Goal: Task Accomplishment & Management: Manage account settings

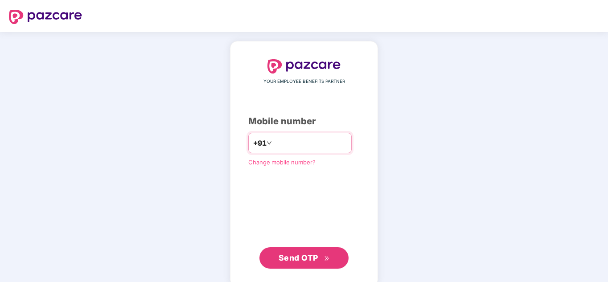
type input "**********"
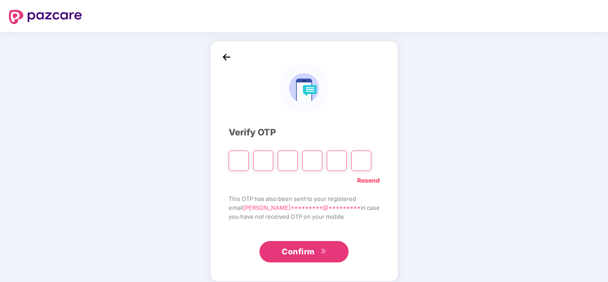
type input "*"
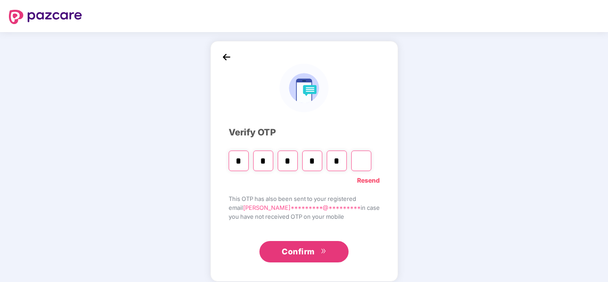
type input "*"
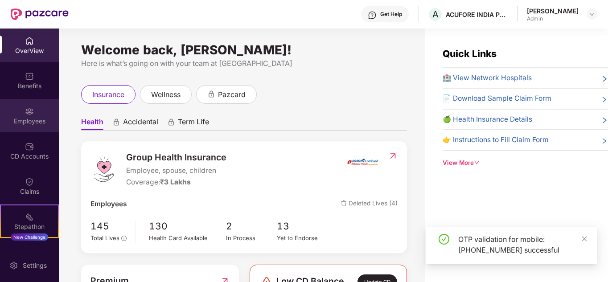
click at [33, 125] on div "Employees" at bounding box center [29, 121] width 59 height 9
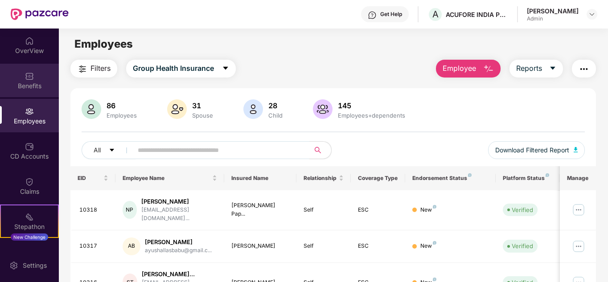
click at [30, 84] on div "Benefits" at bounding box center [29, 86] width 59 height 9
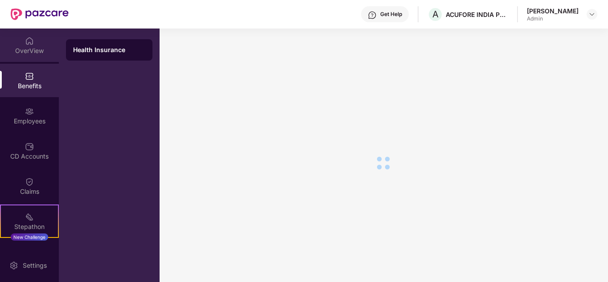
click at [26, 52] on div "OverView" at bounding box center [29, 50] width 59 height 9
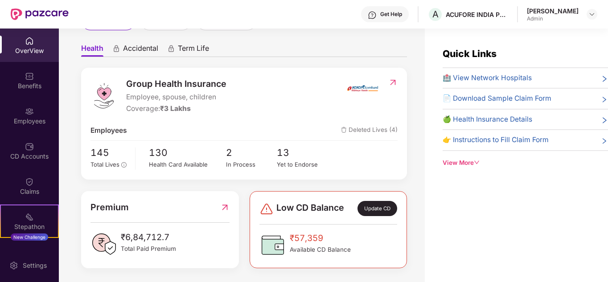
scroll to position [76, 0]
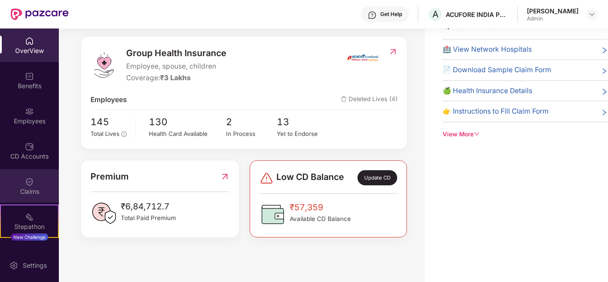
click at [17, 186] on div "Claims" at bounding box center [29, 185] width 59 height 33
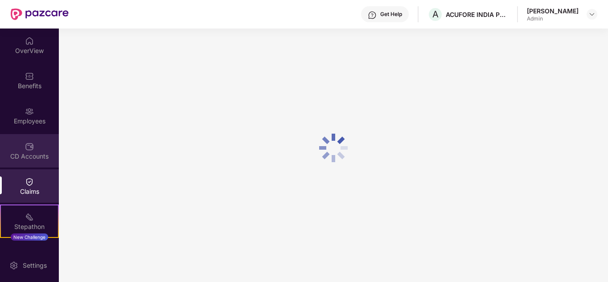
click at [29, 153] on div "CD Accounts" at bounding box center [29, 156] width 59 height 9
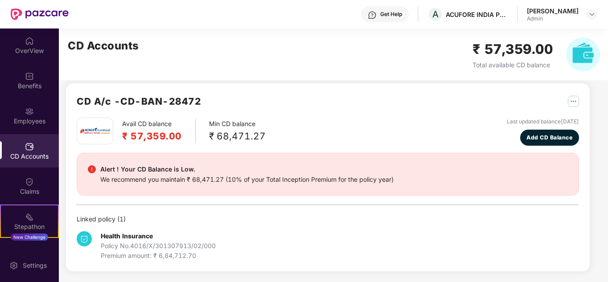
scroll to position [8, 0]
click at [25, 127] on div "Employees" at bounding box center [29, 115] width 59 height 33
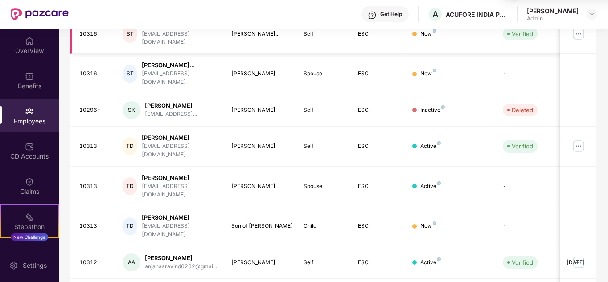
scroll to position [281, 0]
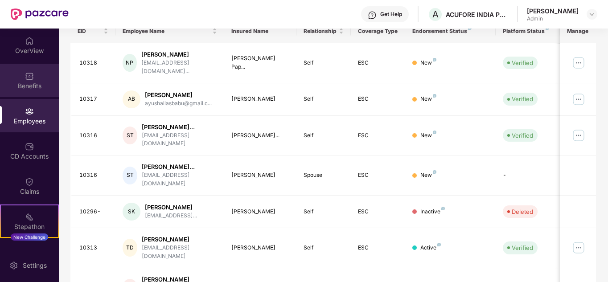
click at [32, 81] on div "Benefits" at bounding box center [29, 80] width 59 height 33
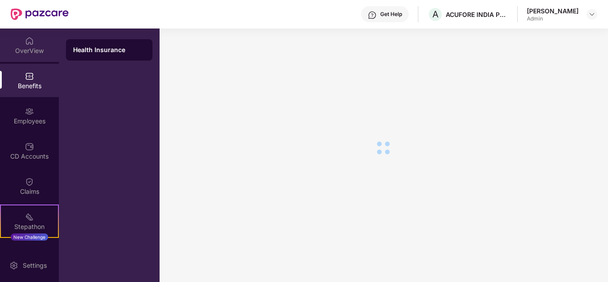
click at [26, 54] on div "OverView" at bounding box center [29, 50] width 59 height 9
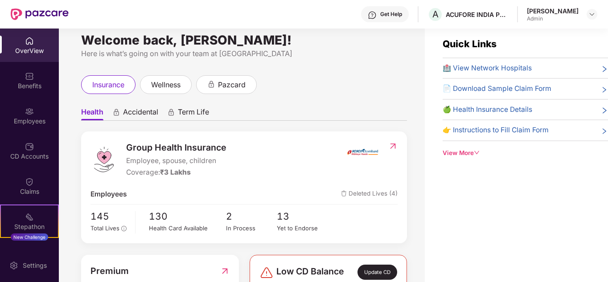
scroll to position [0, 0]
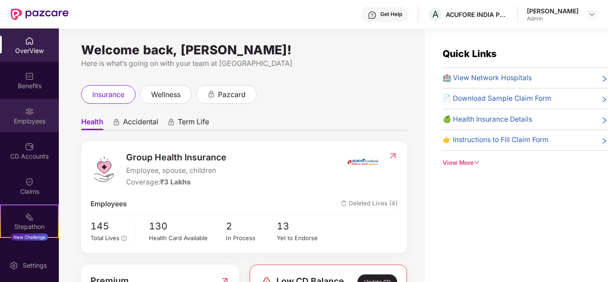
click at [26, 122] on div "Employees" at bounding box center [29, 121] width 59 height 9
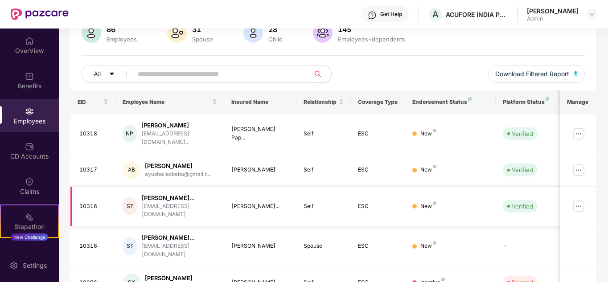
scroll to position [89, 0]
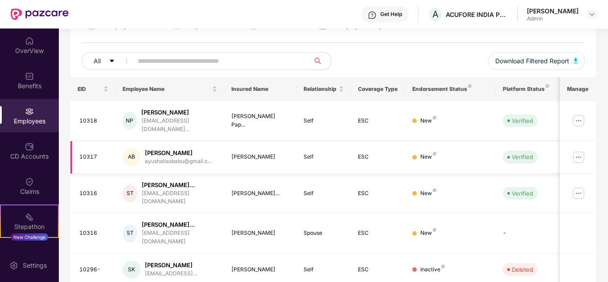
click at [577, 150] on img at bounding box center [579, 157] width 14 height 14
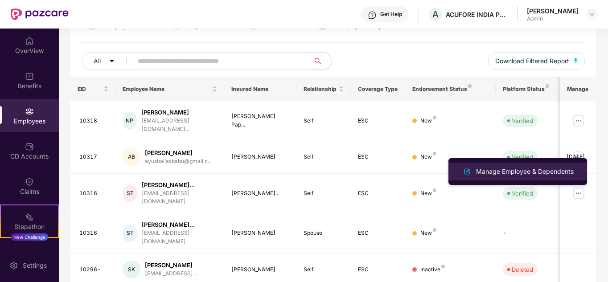
click at [508, 163] on li "Manage Employee & Dependents" at bounding box center [518, 172] width 139 height 18
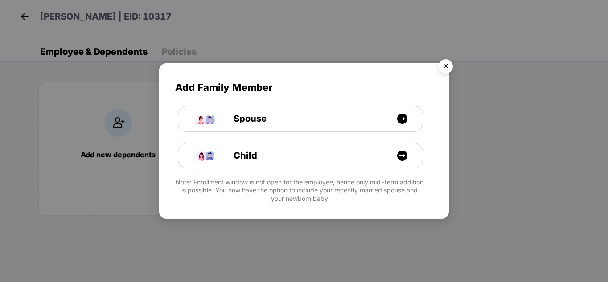
click at [450, 68] on img "Close" at bounding box center [446, 67] width 25 height 25
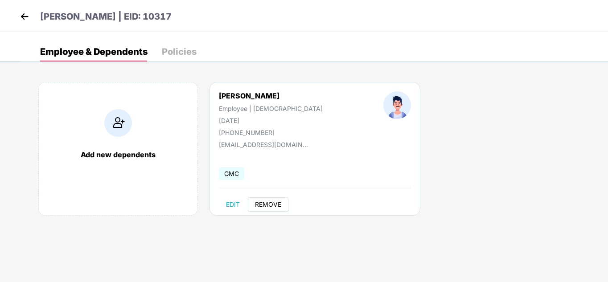
click at [261, 204] on span "REMOVE" at bounding box center [268, 204] width 26 height 7
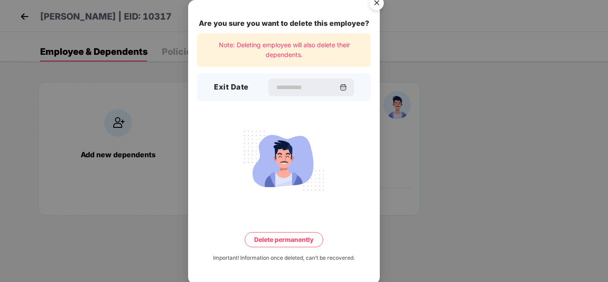
click at [378, 9] on img "Close" at bounding box center [376, 4] width 25 height 25
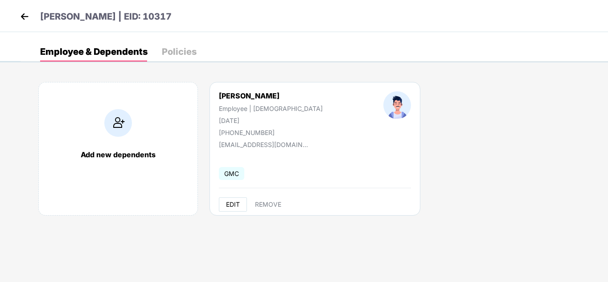
click at [232, 199] on button "EDIT" at bounding box center [233, 205] width 28 height 14
select select "****"
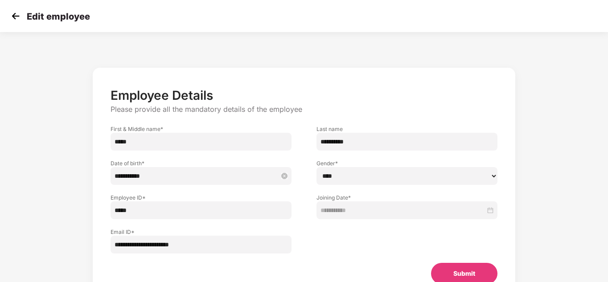
scroll to position [42, 0]
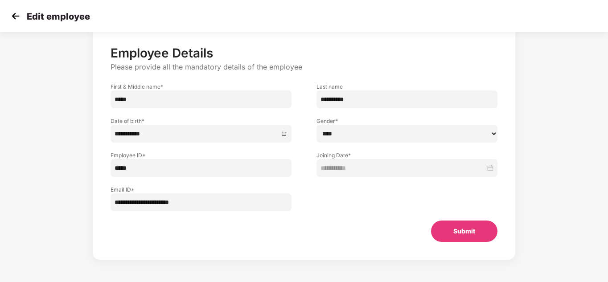
click at [139, 203] on input "**********" at bounding box center [201, 203] width 181 height 18
type input "**********"
click at [213, 233] on div "Submit" at bounding box center [303, 231] width 415 height 21
click at [461, 230] on button "Submit" at bounding box center [464, 231] width 66 height 21
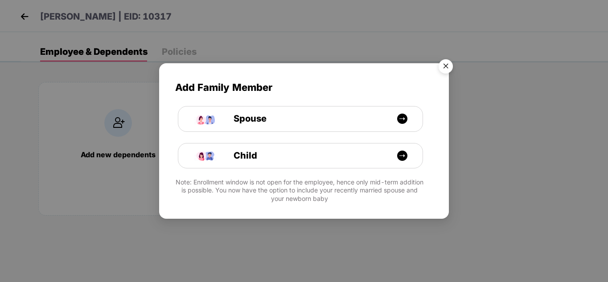
click at [443, 69] on img "Close" at bounding box center [446, 67] width 25 height 25
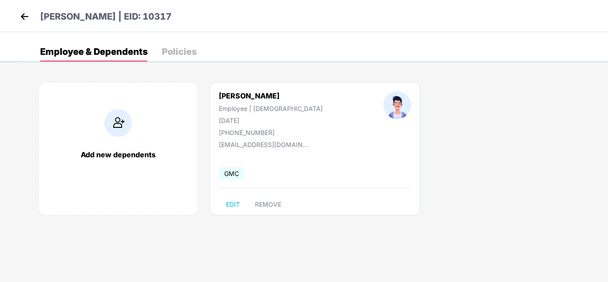
click at [28, 16] on img at bounding box center [24, 16] width 13 height 13
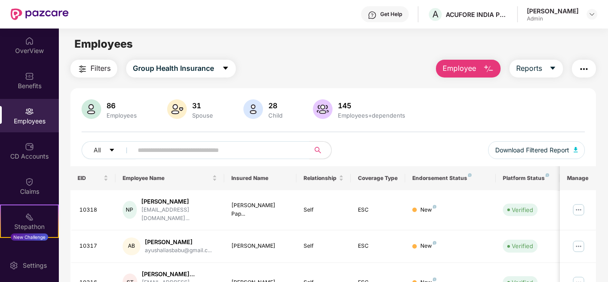
click at [24, 121] on div "Employees" at bounding box center [29, 121] width 59 height 9
